Goal: Find specific page/section: Find specific page/section

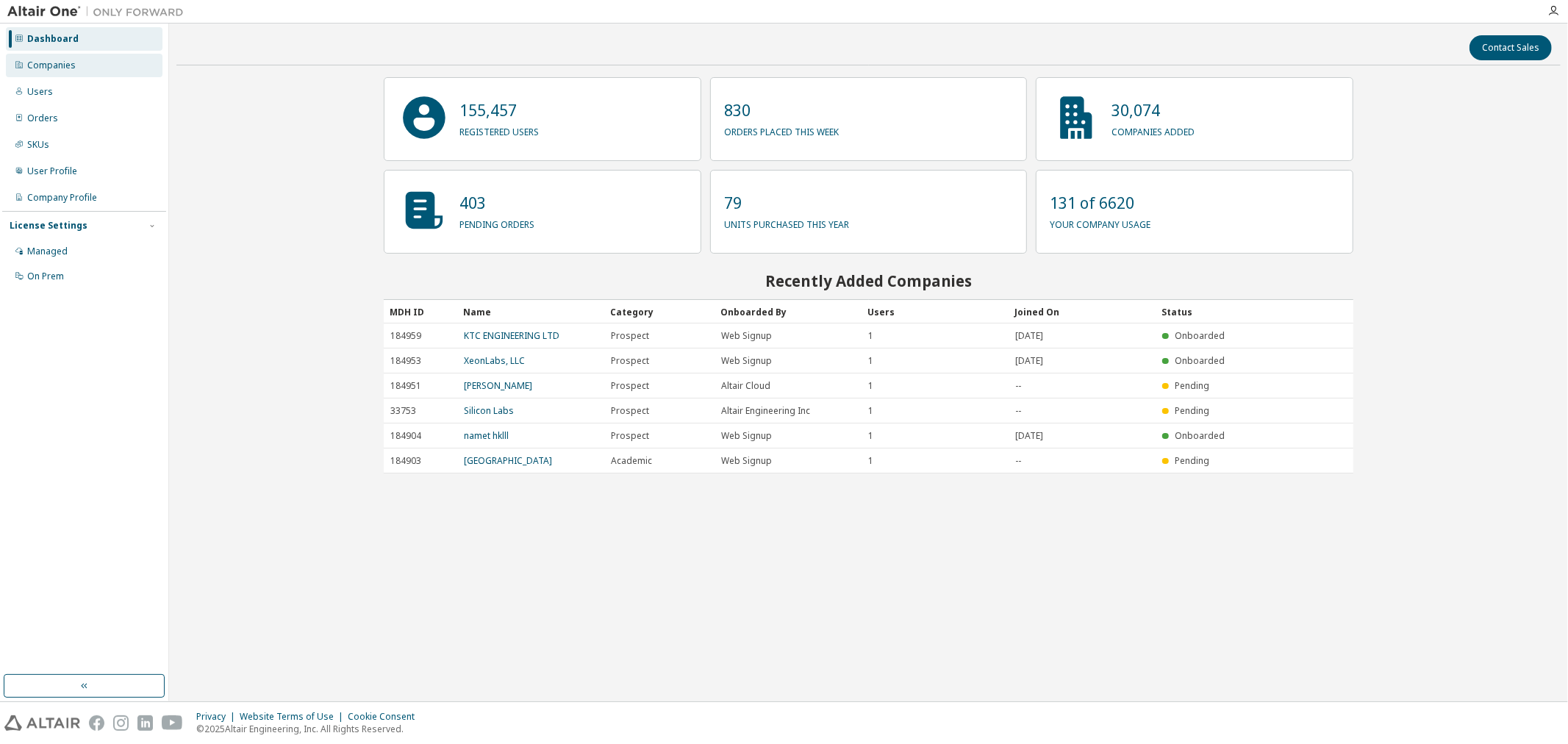
click at [73, 69] on div "Companies" at bounding box center [52, 65] width 49 height 11
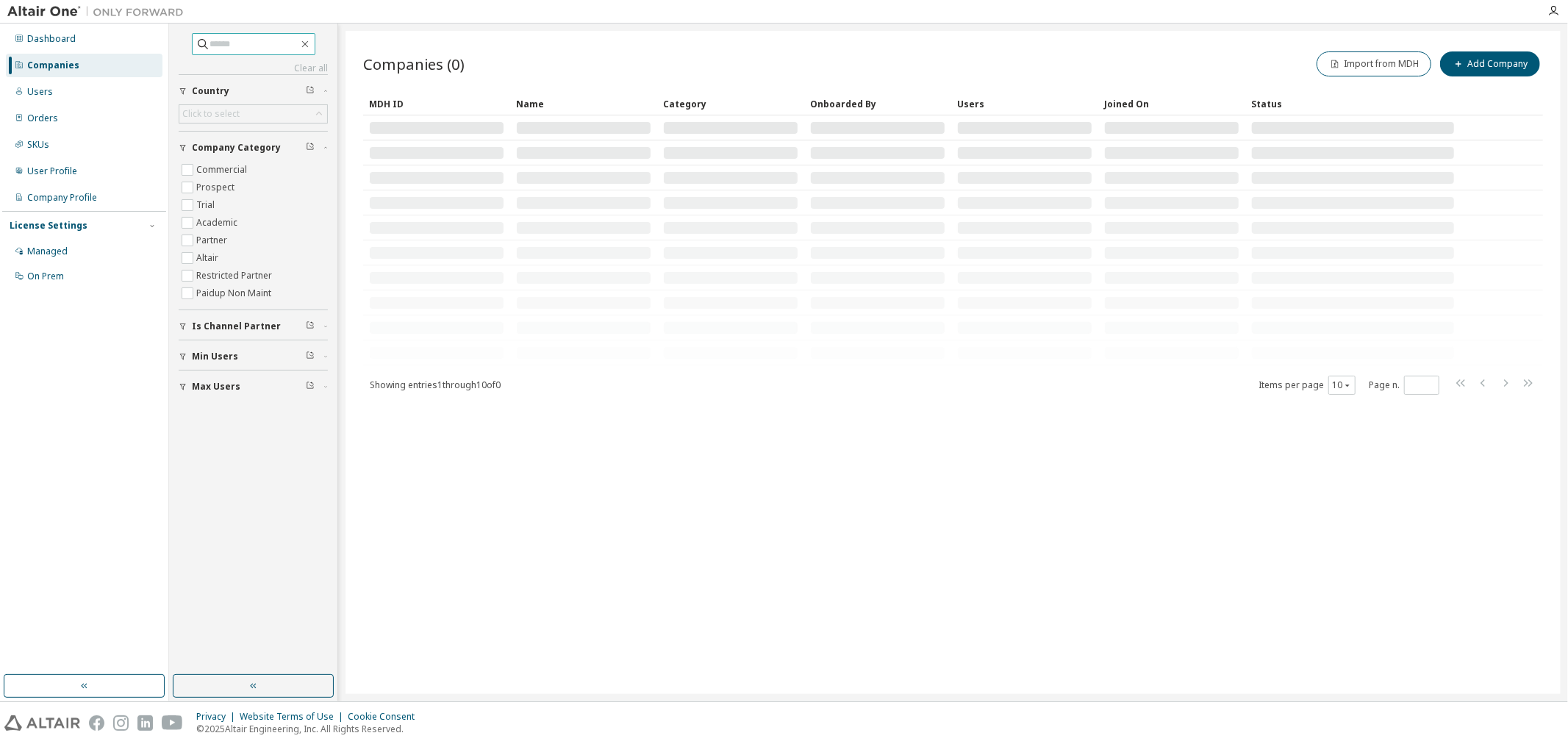
click at [259, 50] on input "text" at bounding box center [254, 43] width 88 height 14
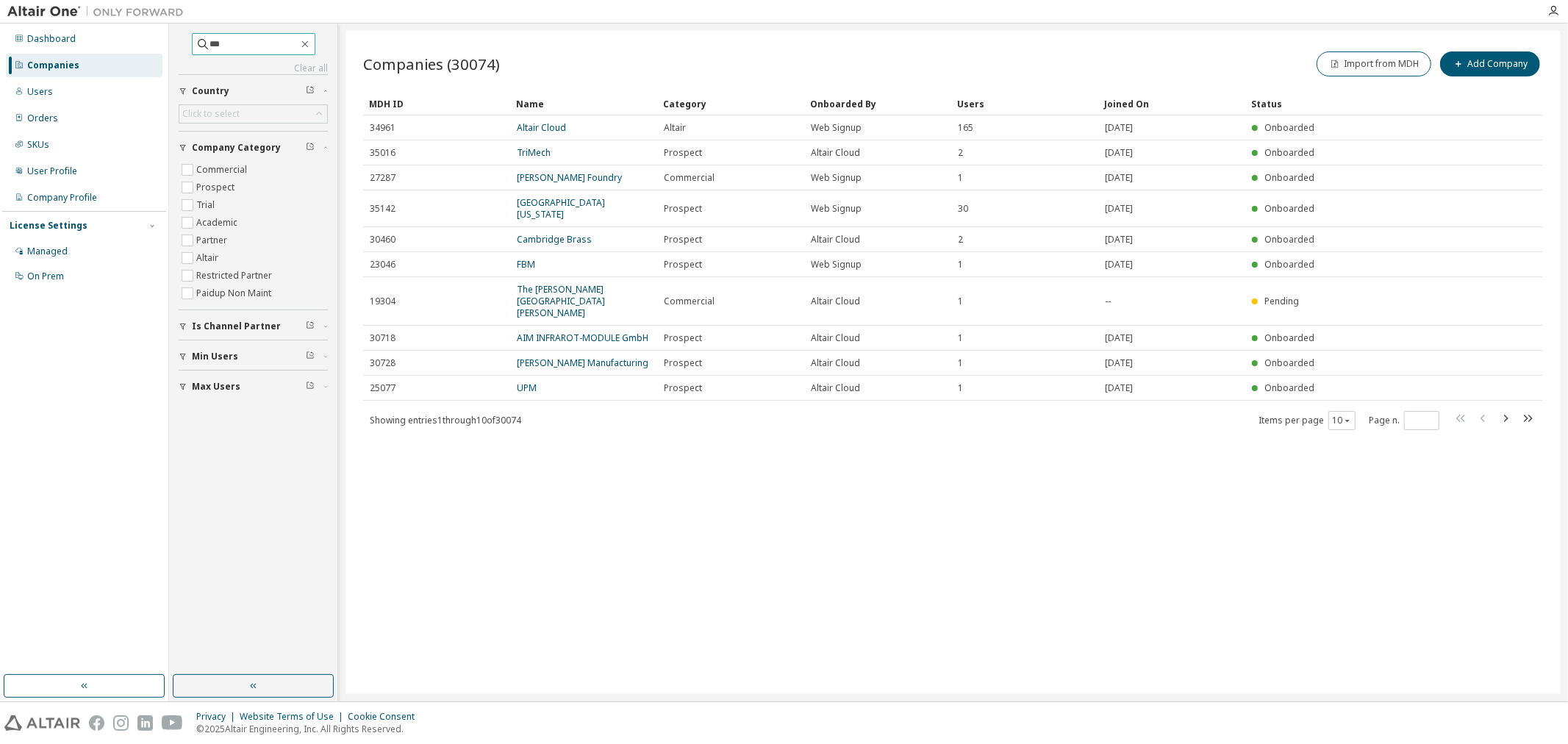
type input "***"
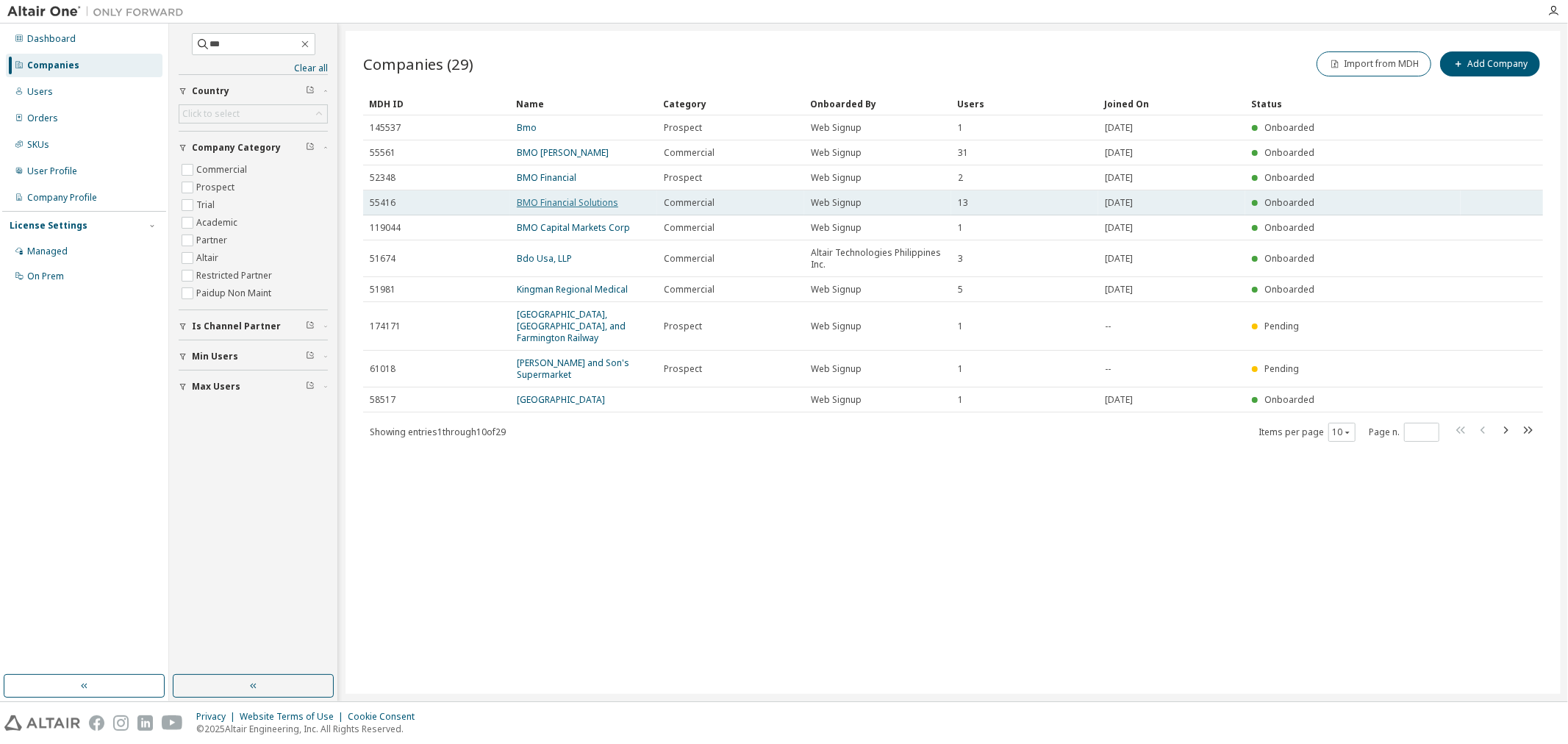
click at [556, 198] on link "BMO Financial Solutions" at bounding box center [567, 203] width 101 height 12
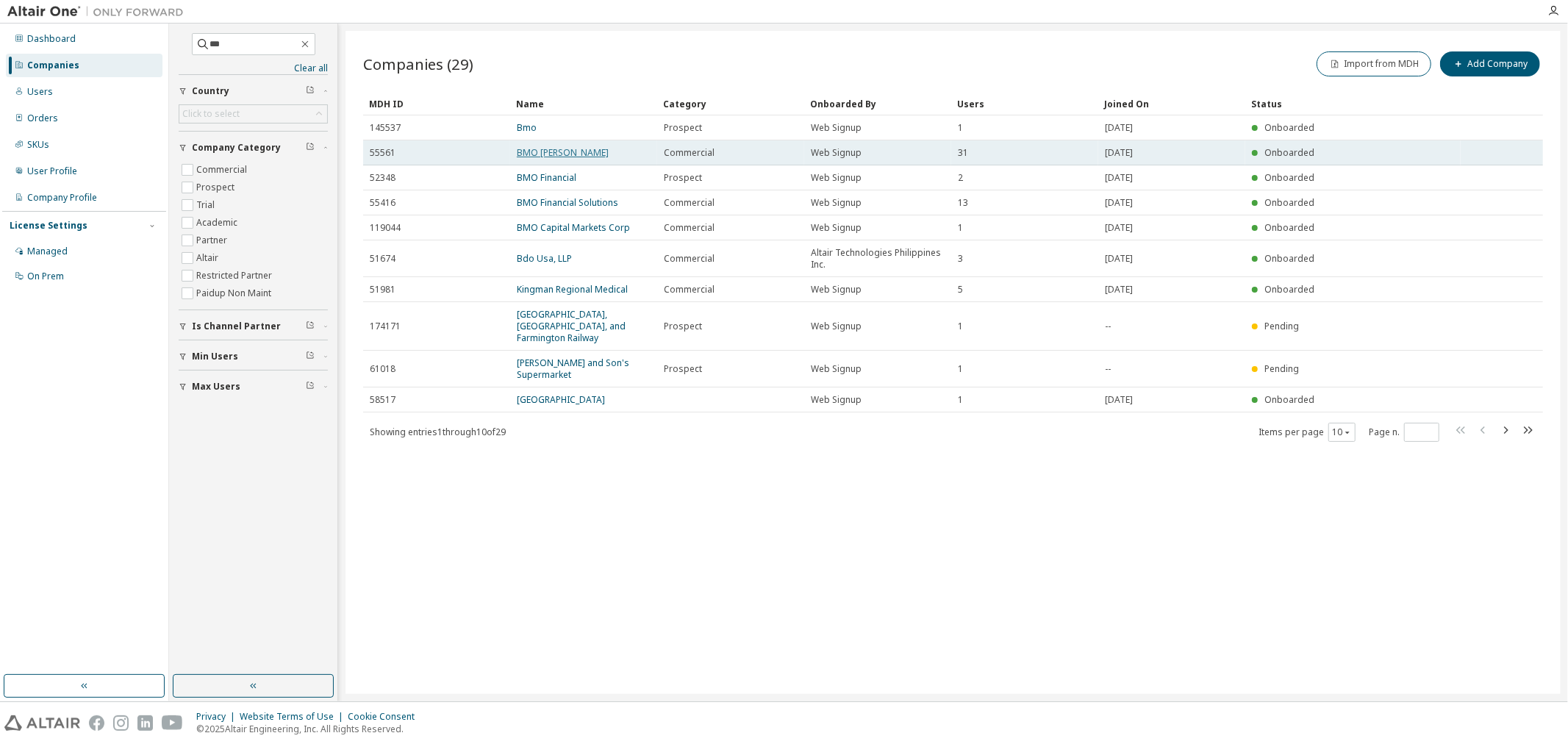
click at [553, 152] on link "BMO [PERSON_NAME]" at bounding box center [562, 152] width 92 height 12
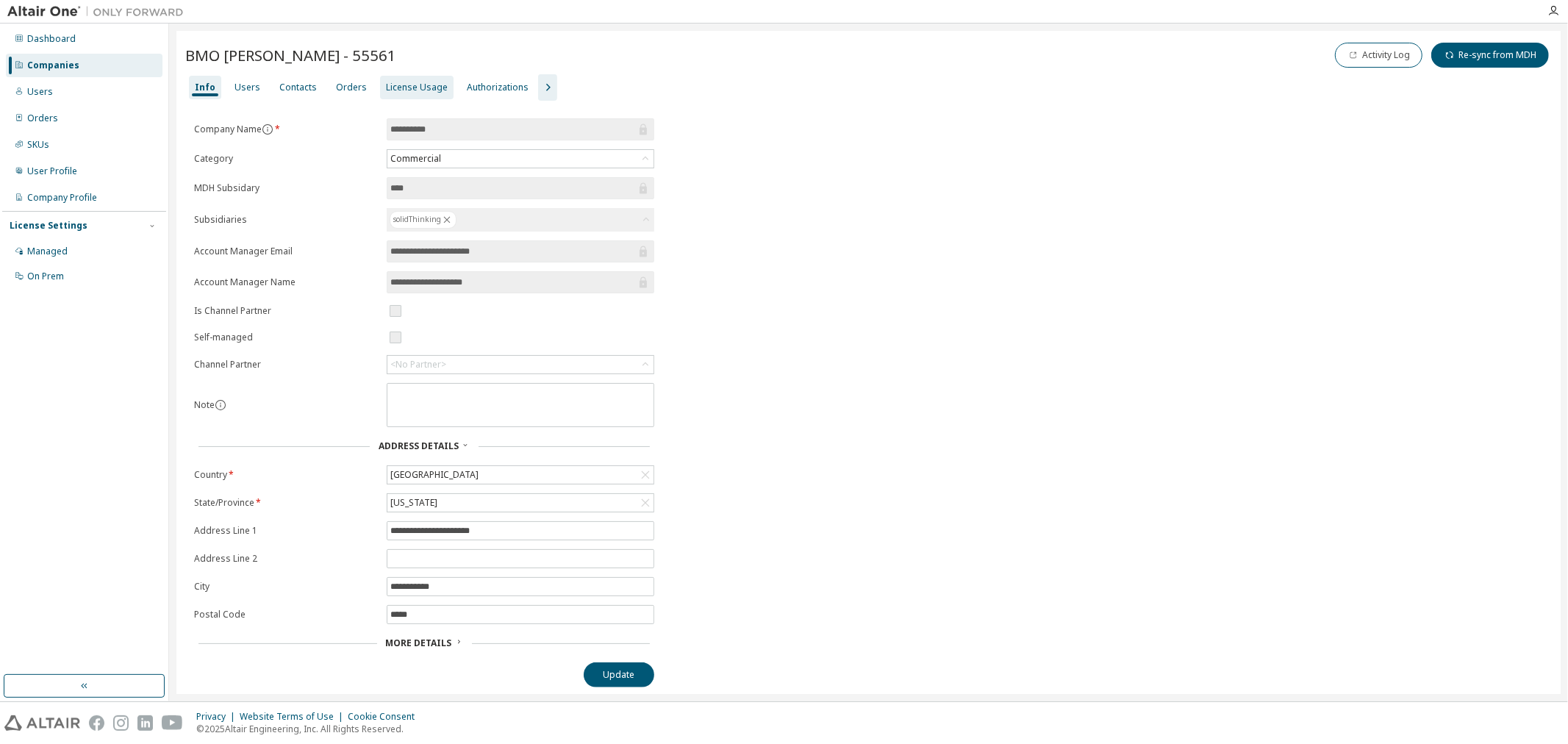
click at [410, 91] on div "License Usage" at bounding box center [416, 87] width 62 height 11
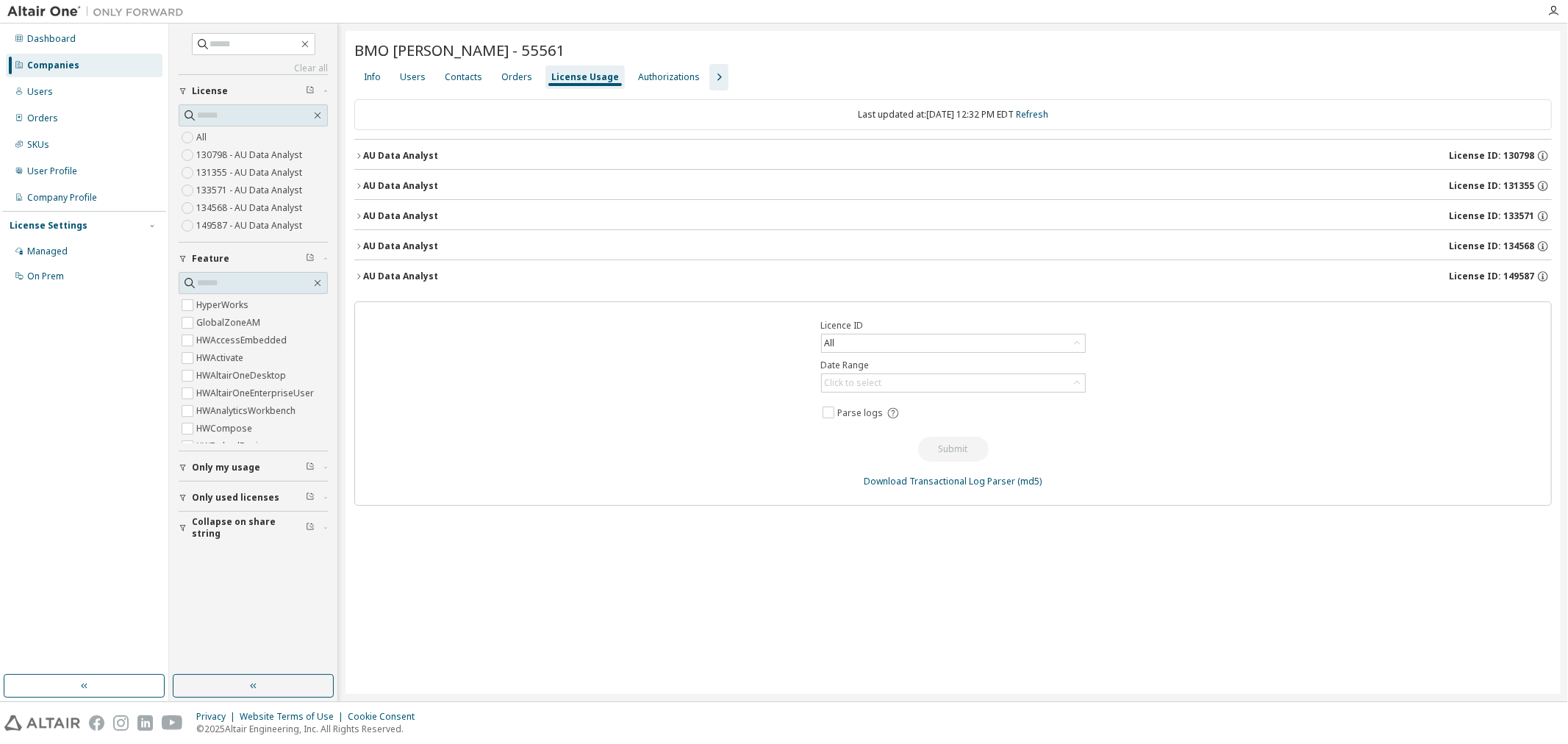
click at [361, 156] on icon "button" at bounding box center [359, 156] width 9 height 9
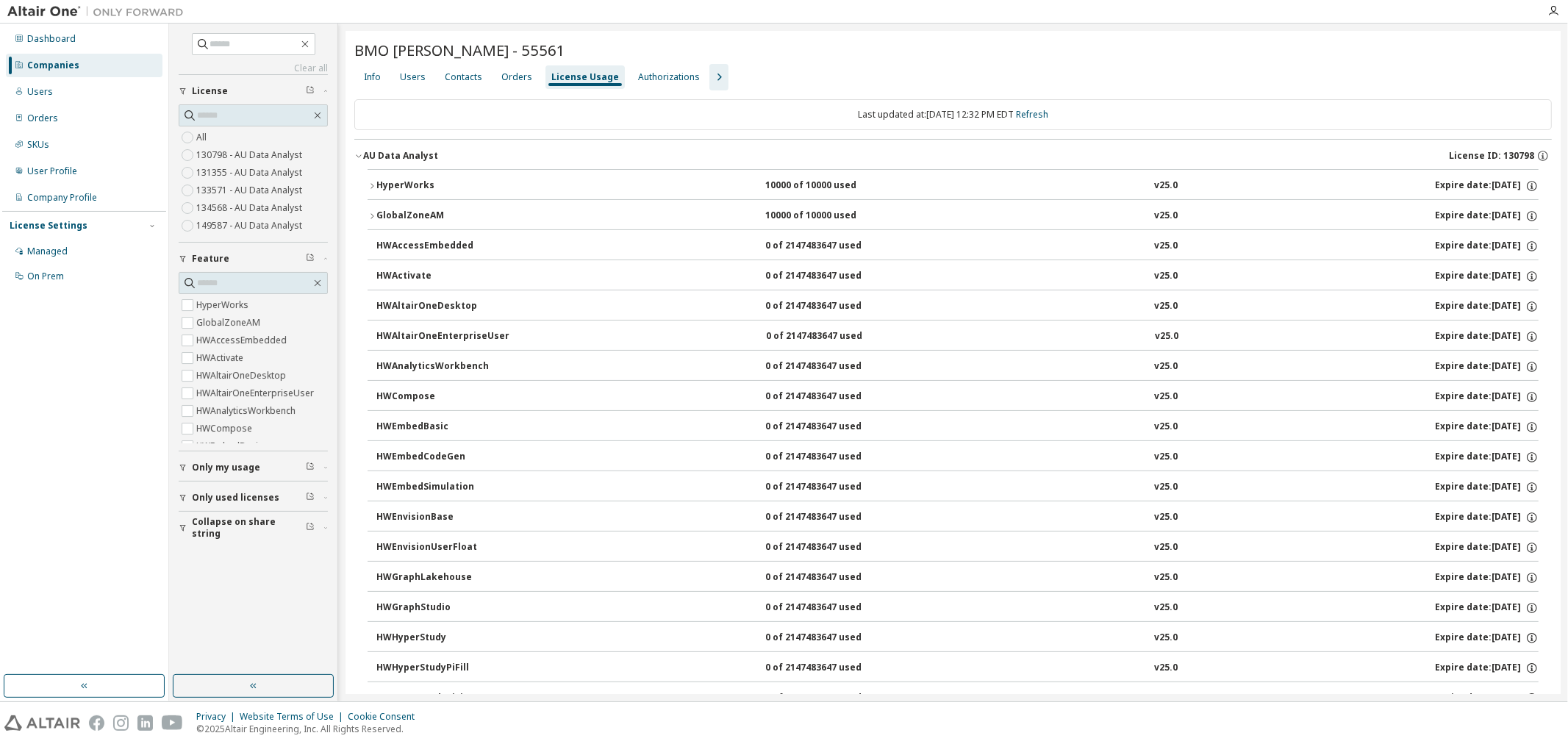
click at [361, 156] on icon "button" at bounding box center [358, 157] width 5 height 3
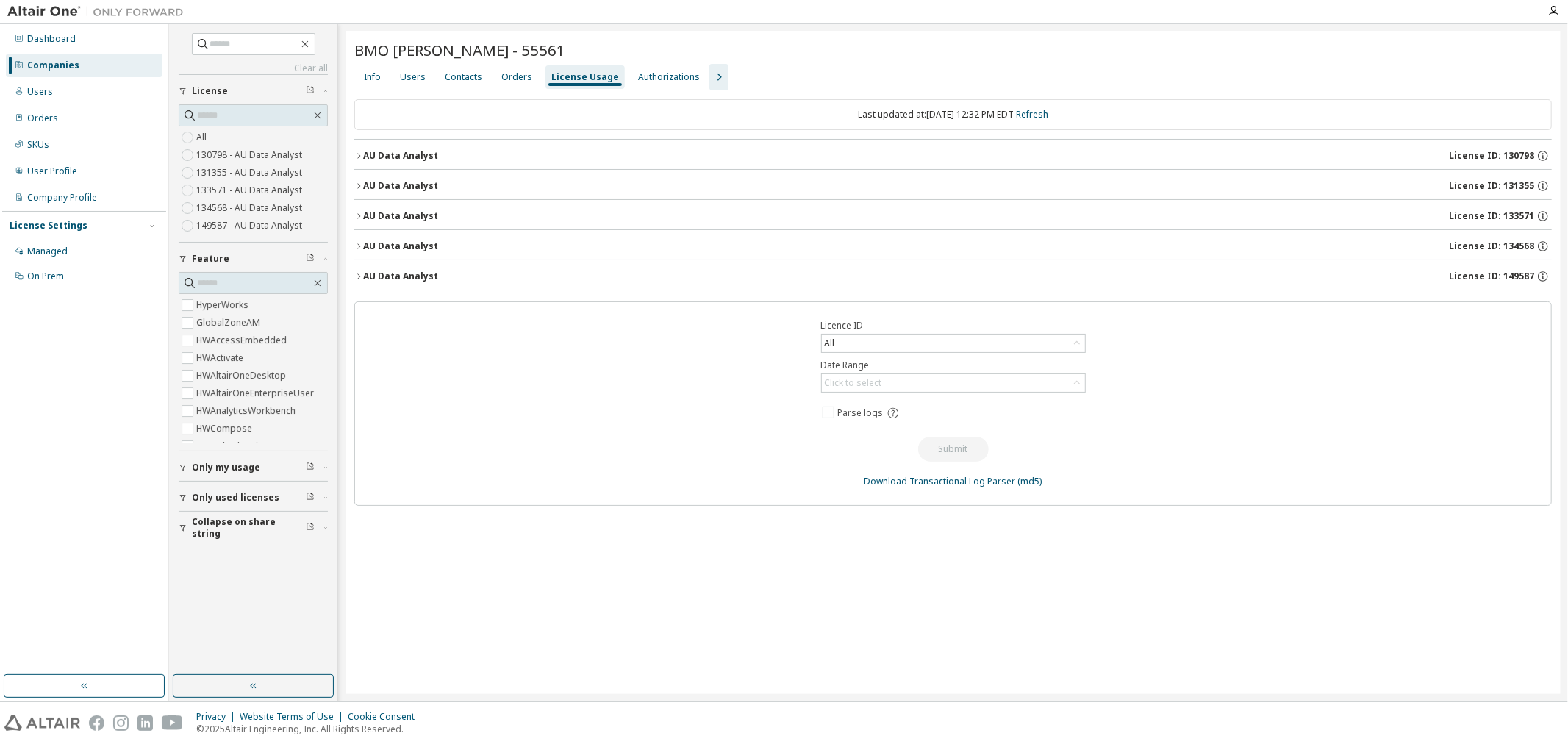
click at [360, 186] on icon "button" at bounding box center [359, 185] width 3 height 5
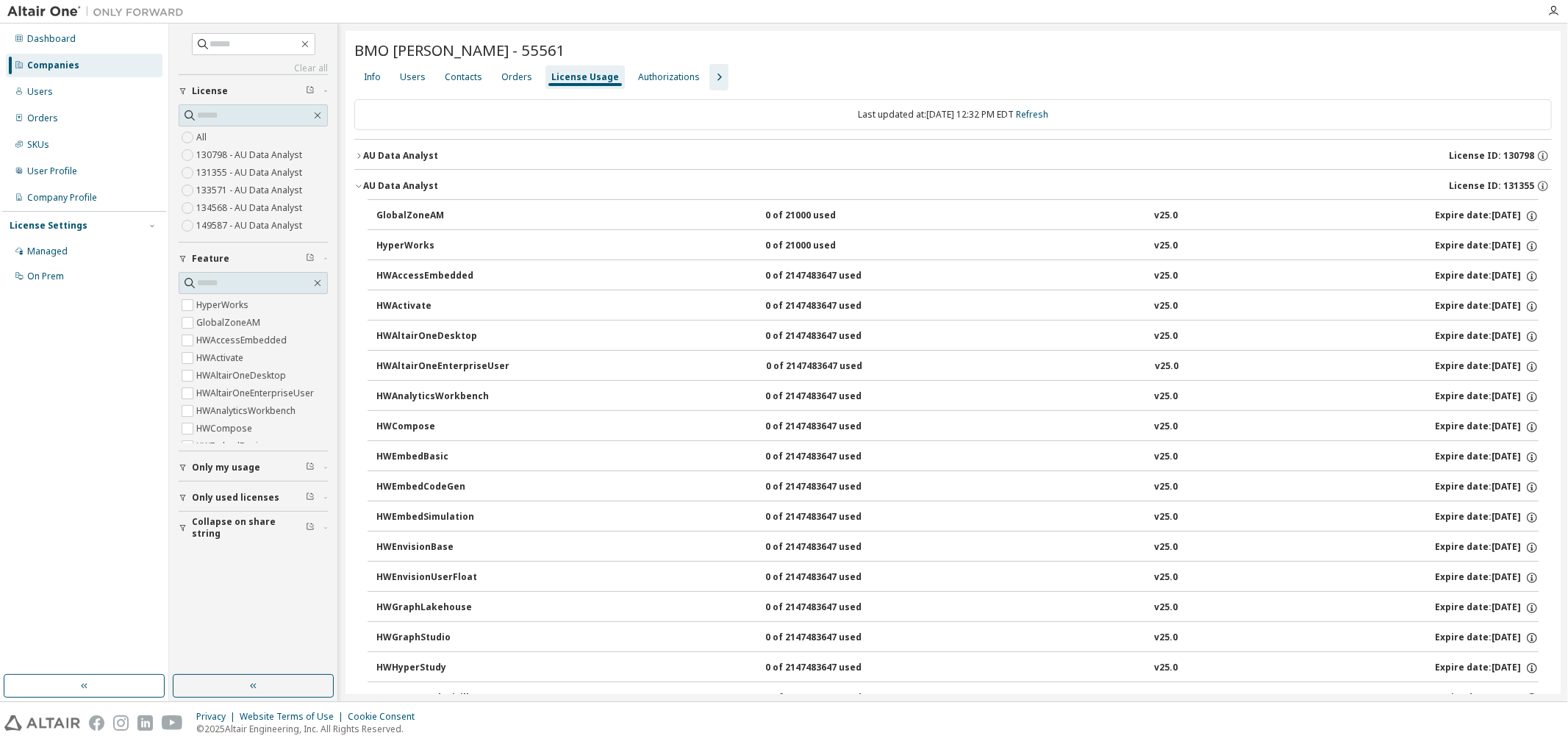
click at [360, 186] on icon "button" at bounding box center [358, 187] width 5 height 3
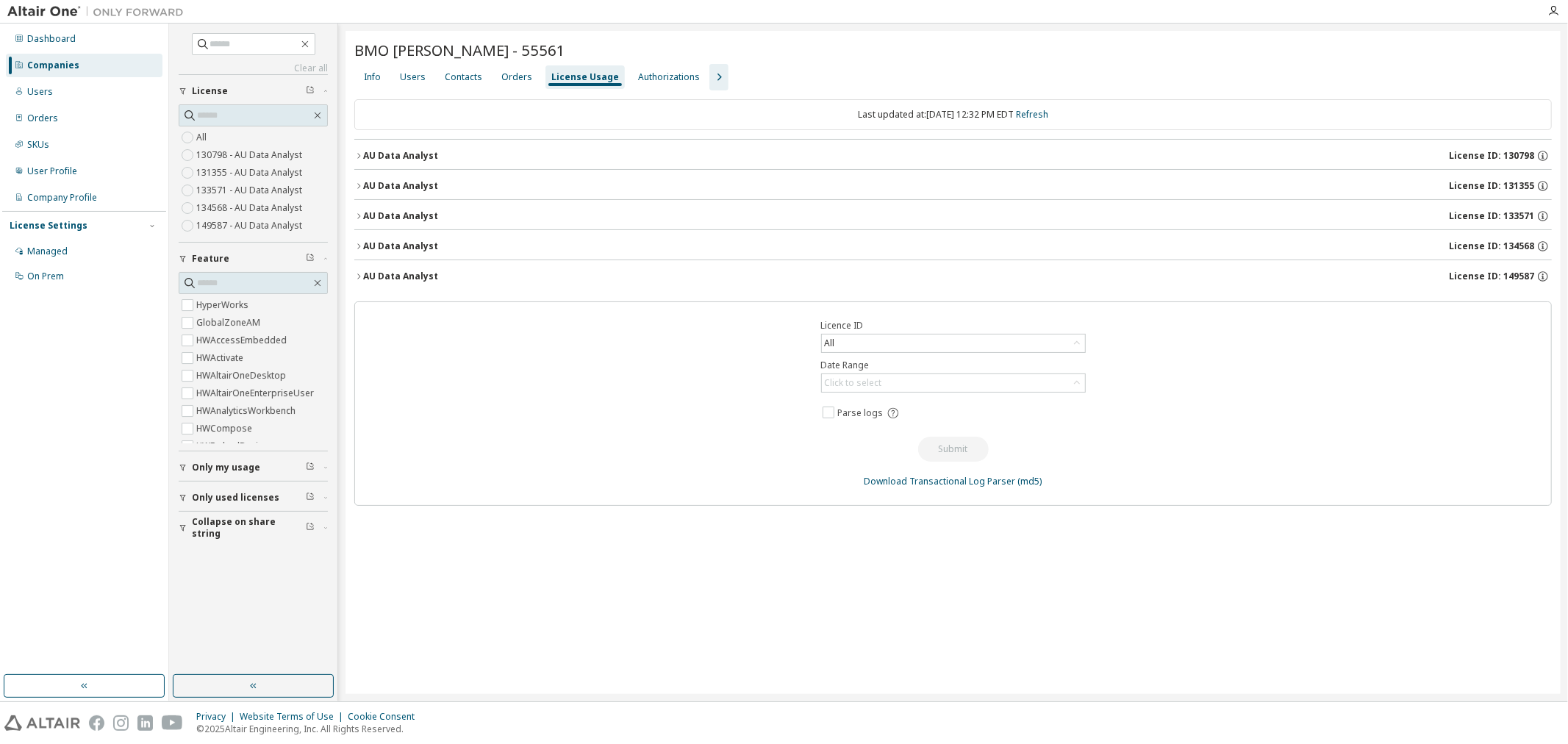
click at [359, 274] on icon "button" at bounding box center [359, 277] width 9 height 9
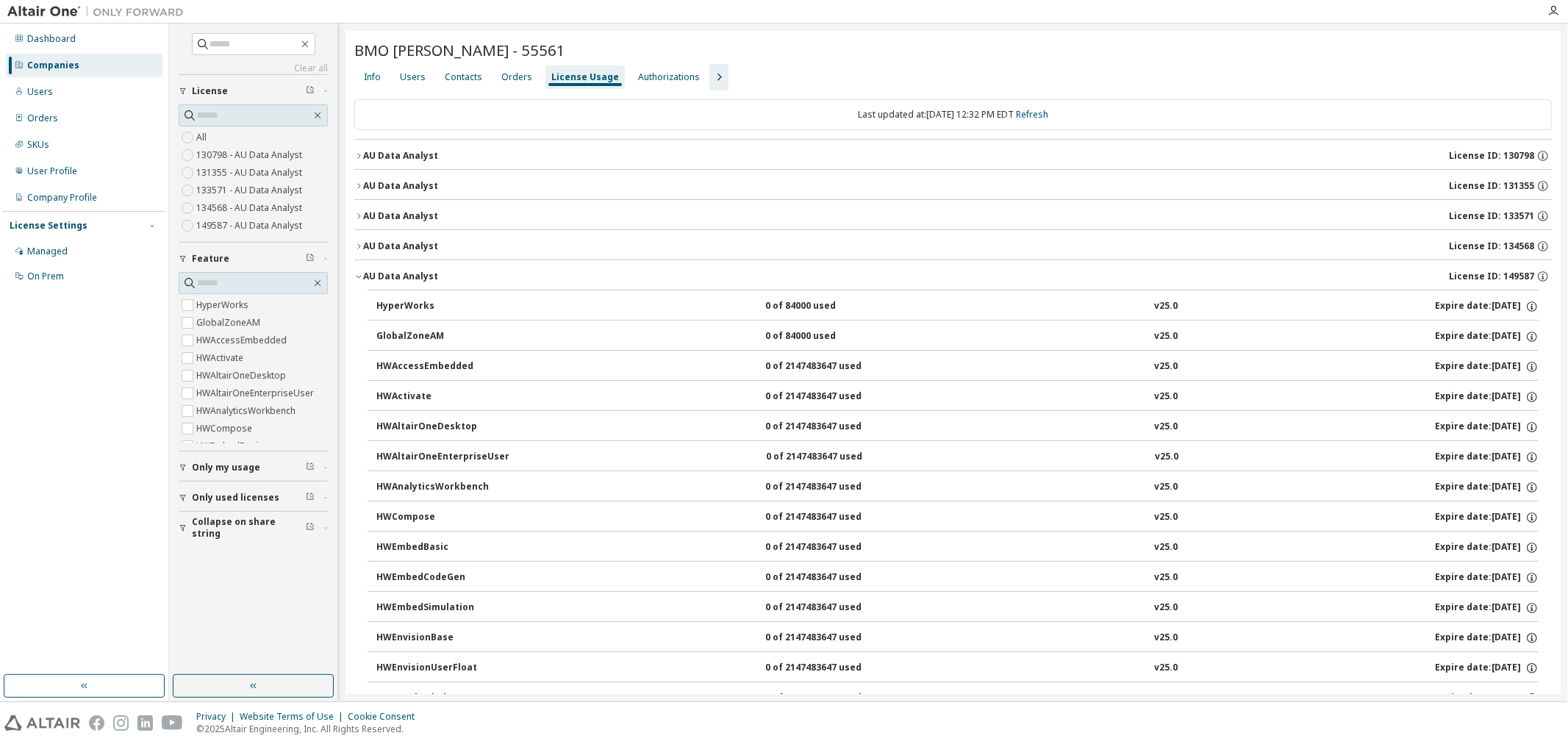
click at [359, 274] on icon "button" at bounding box center [359, 277] width 9 height 9
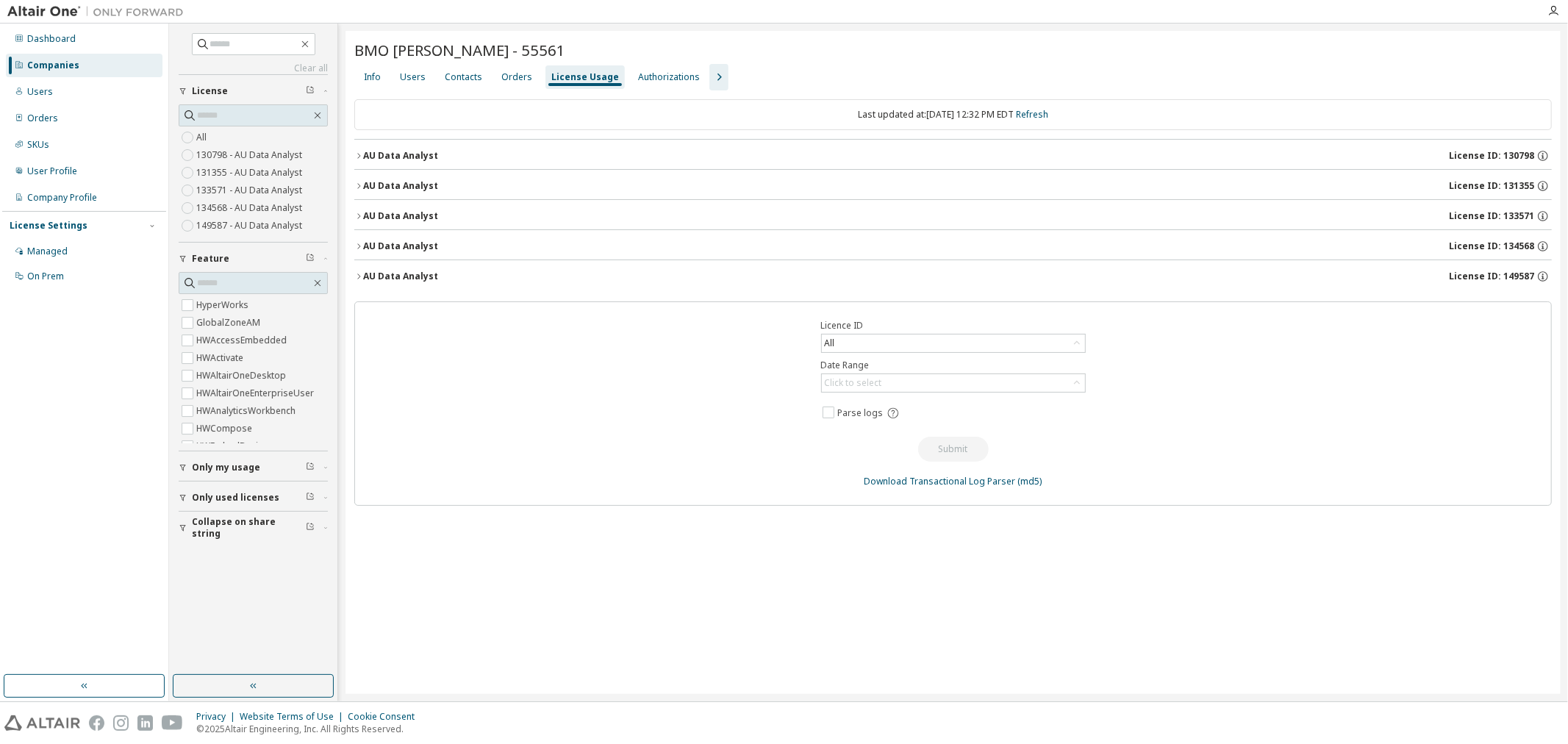
click at [712, 75] on icon "button" at bounding box center [718, 77] width 18 height 18
click at [802, 72] on div "Groups" at bounding box center [818, 77] width 32 height 11
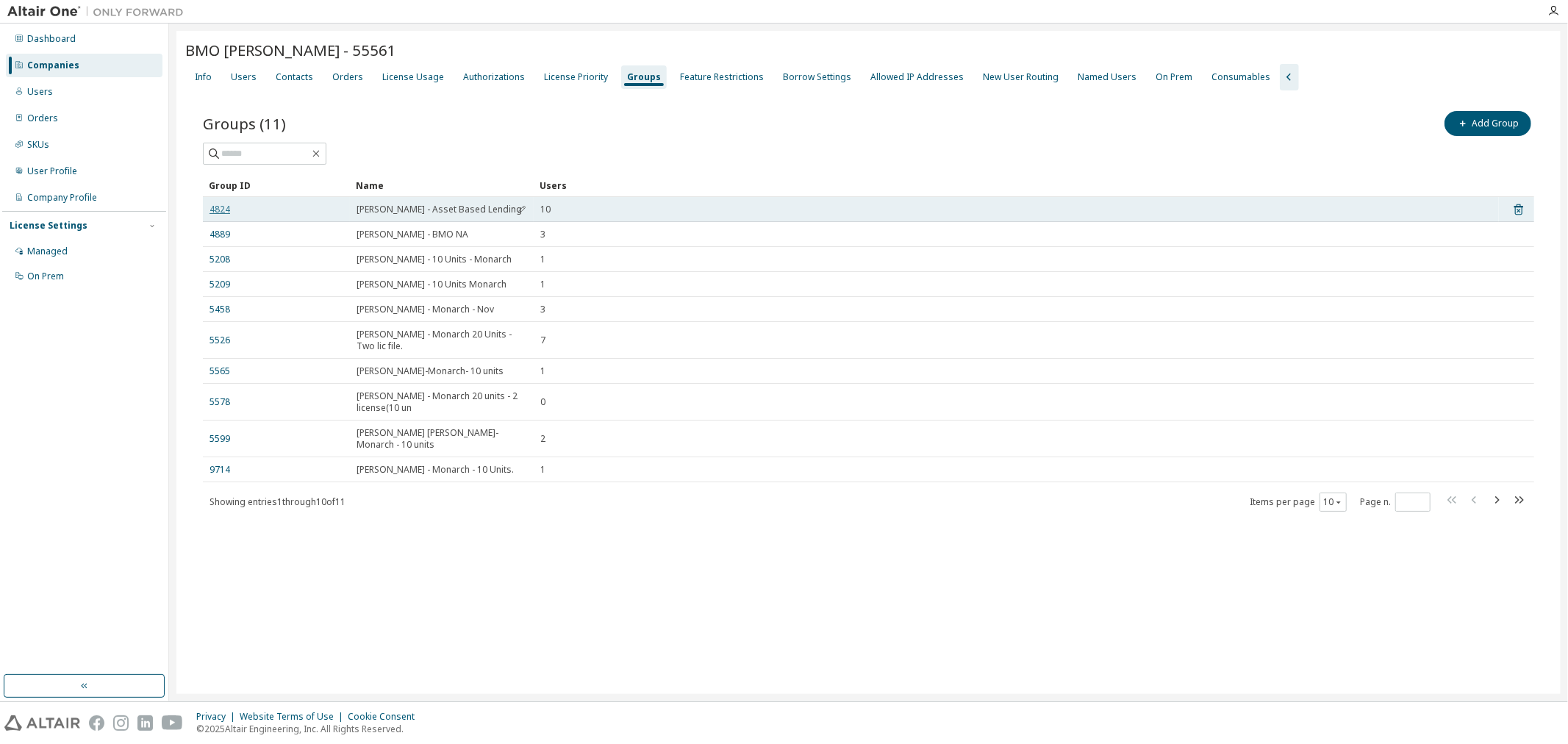
click at [224, 214] on link "4824" at bounding box center [219, 209] width 21 height 11
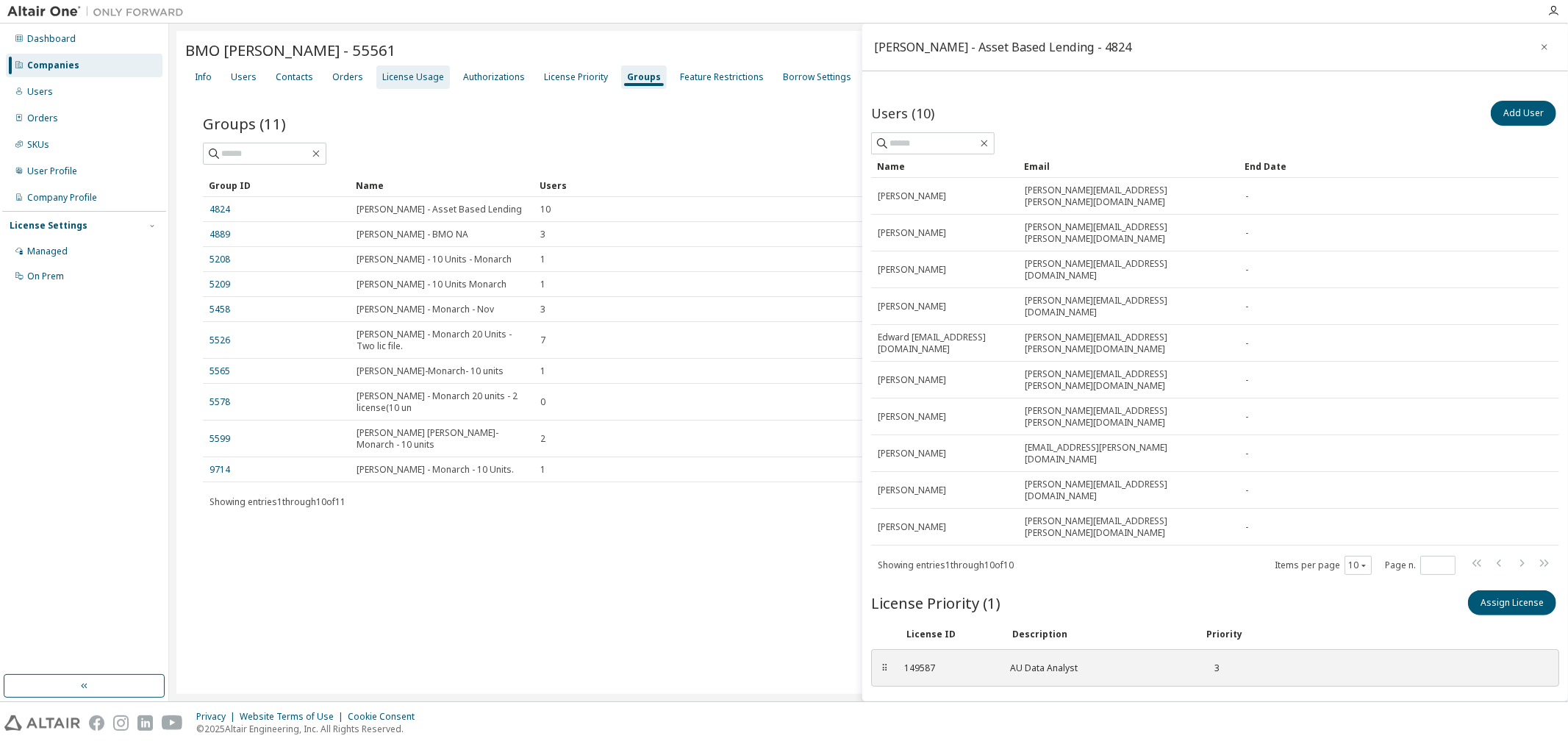
click at [421, 79] on div "License Usage" at bounding box center [413, 77] width 62 height 11
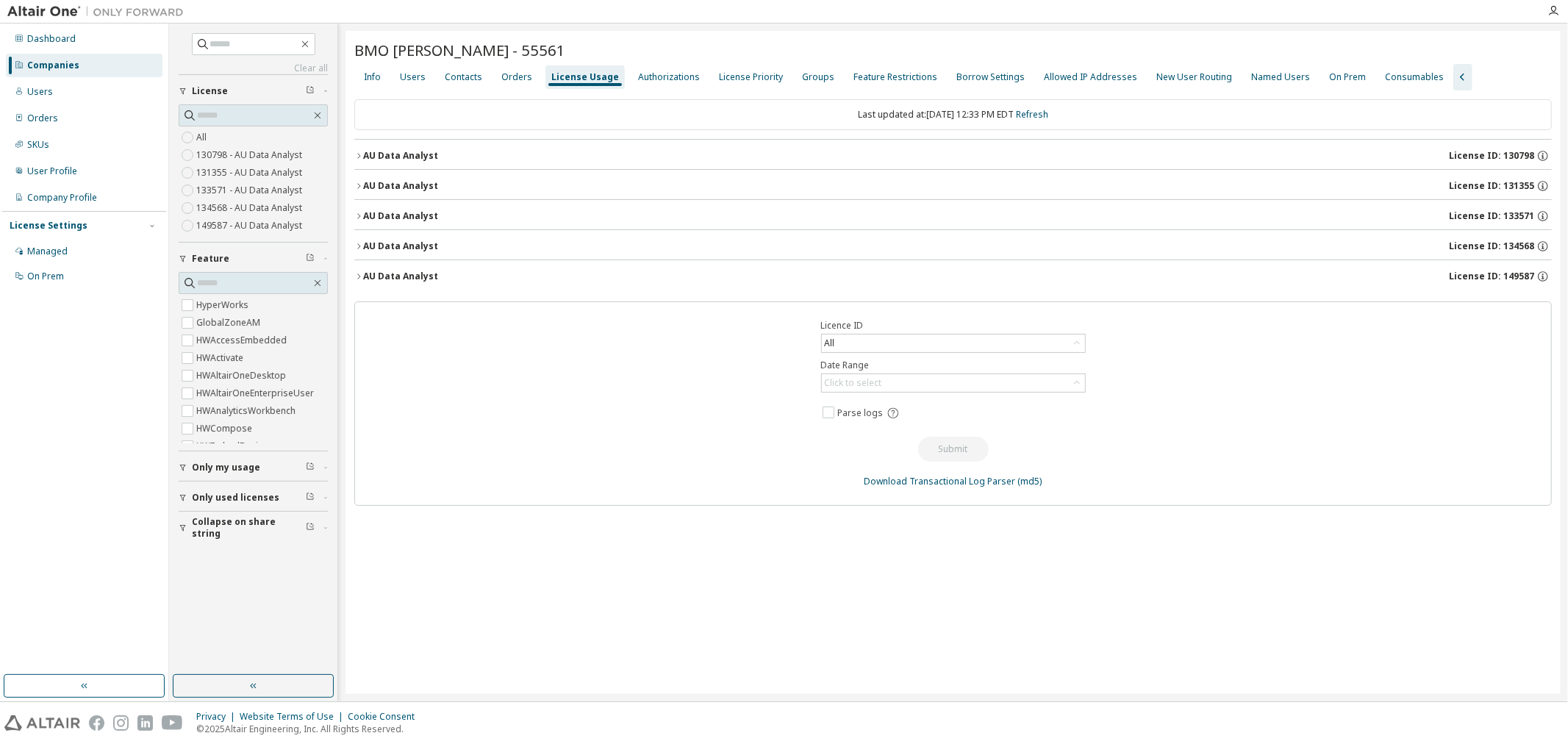
click at [356, 276] on icon "button" at bounding box center [359, 277] width 9 height 9
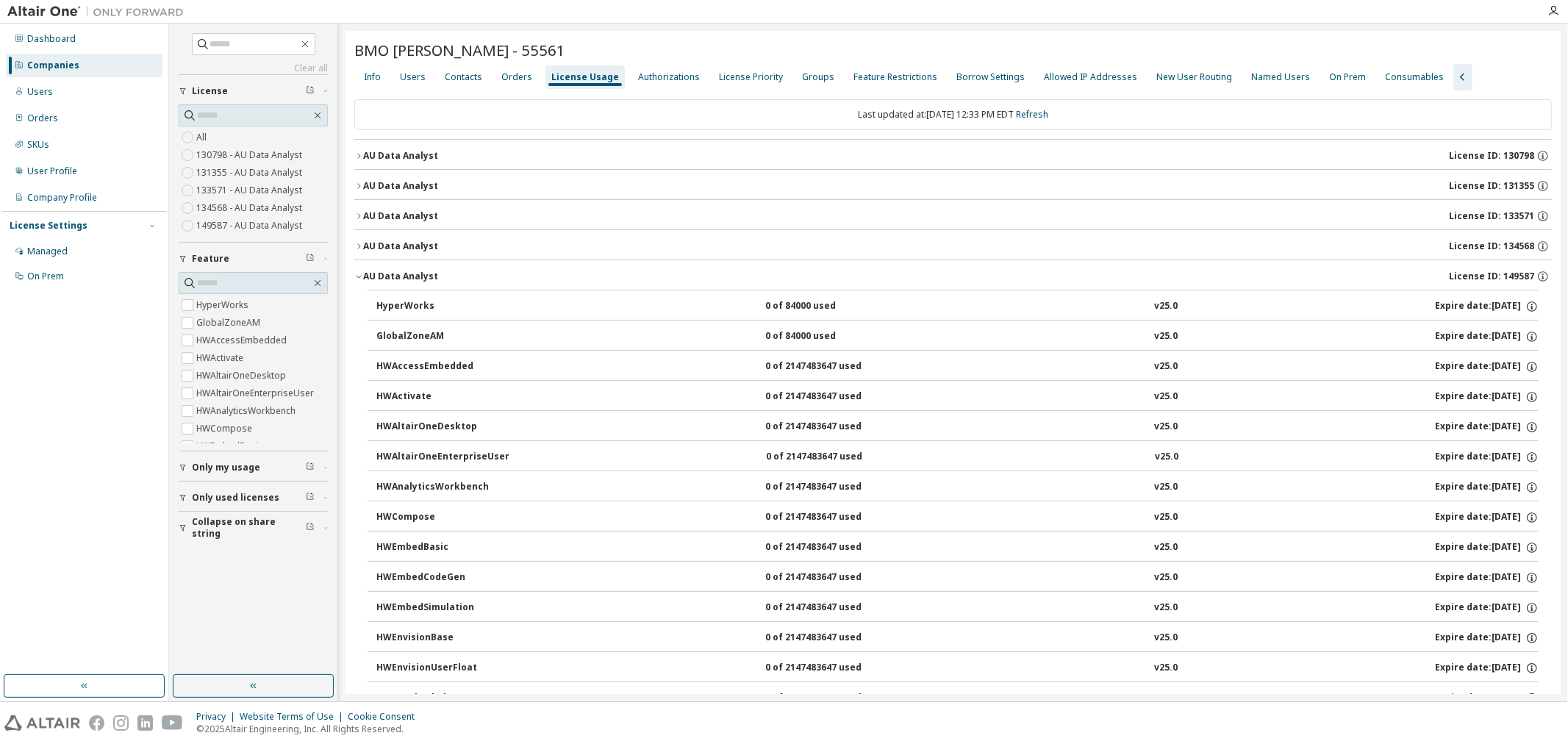
click at [356, 276] on icon "button" at bounding box center [359, 277] width 9 height 9
